Goal: Navigation & Orientation: Find specific page/section

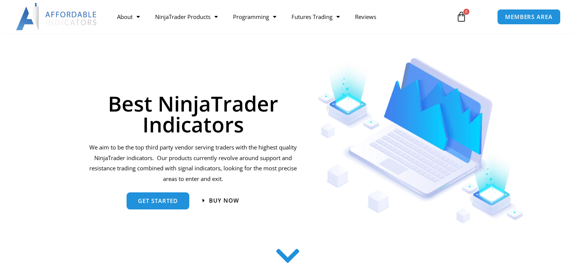
scroll to position [25, 0]
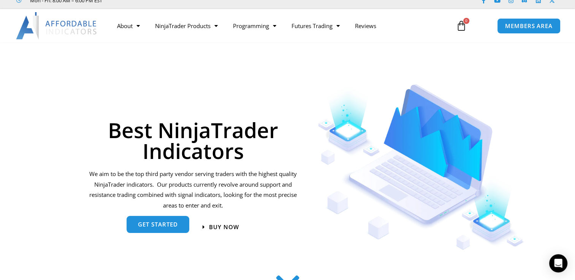
click at [184, 231] on link "get started" at bounding box center [157, 224] width 63 height 17
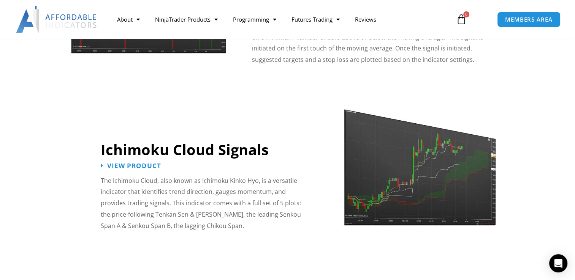
scroll to position [1300, 0]
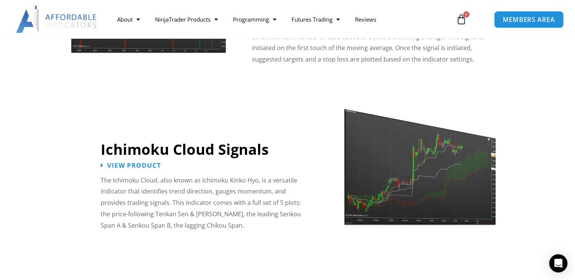
click at [500, 22] on link "MEMBERS AREA" at bounding box center [527, 19] width 69 height 17
